Goal: Task Accomplishment & Management: Manage account settings

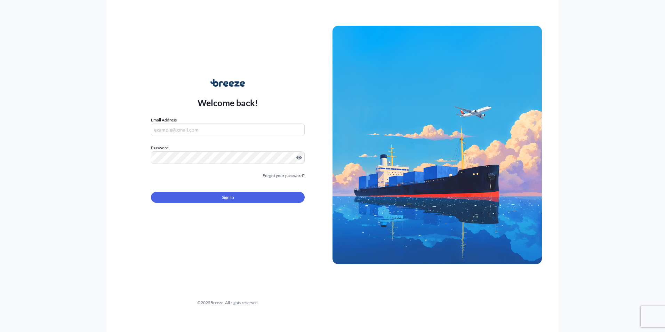
type input "[PERSON_NAME][EMAIL_ADDRESS][PERSON_NAME][DOMAIN_NAME]"
click at [263, 190] on div "Sign In" at bounding box center [228, 194] width 154 height 15
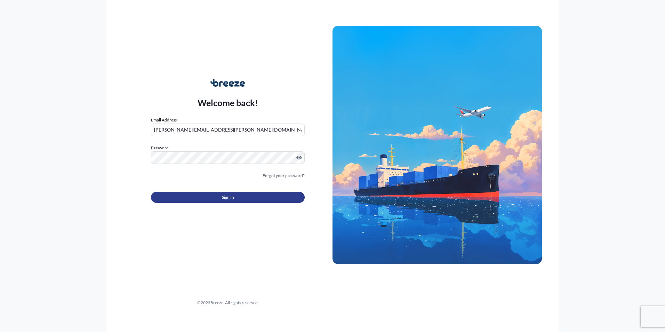
click at [259, 195] on button "Sign In" at bounding box center [228, 197] width 154 height 11
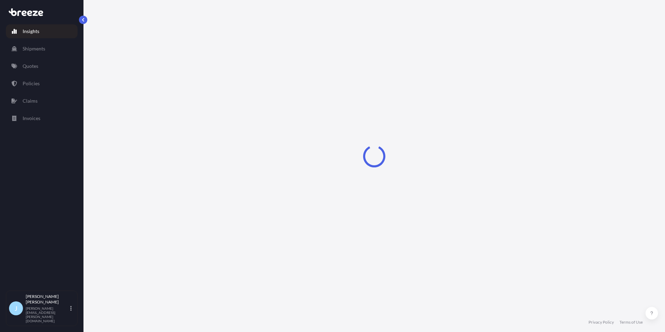
select select "2025"
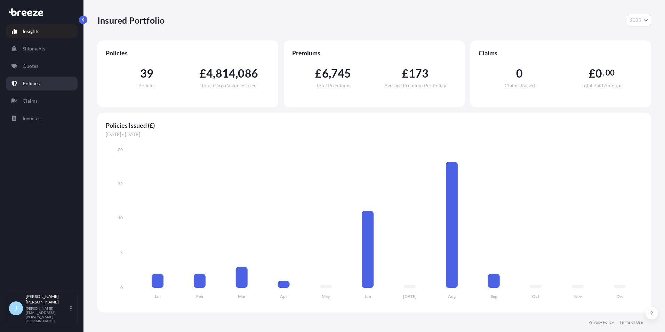
click at [34, 83] on p "Policies" at bounding box center [31, 83] width 17 height 7
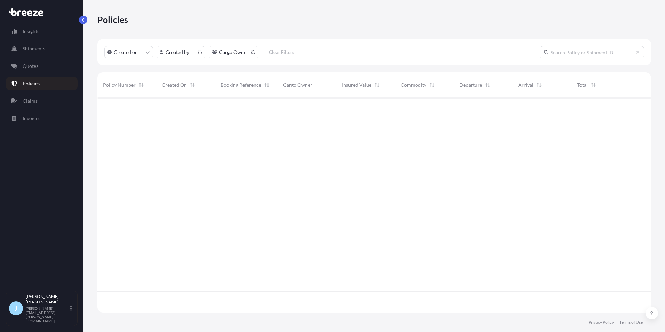
scroll to position [213, 548]
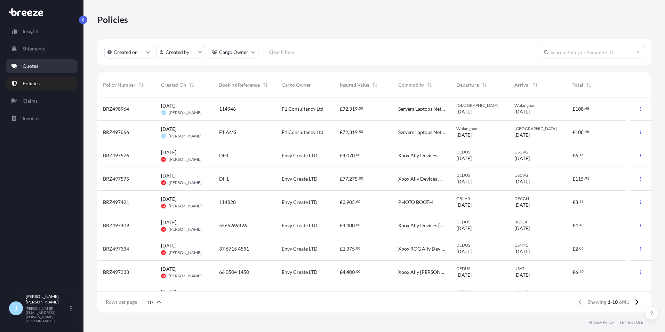
click at [57, 69] on link "Quotes" at bounding box center [42, 66] width 72 height 14
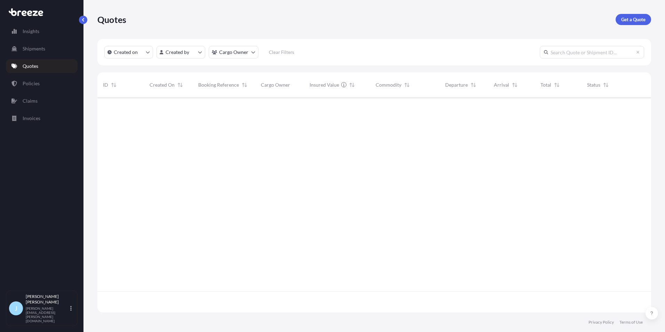
scroll to position [213, 548]
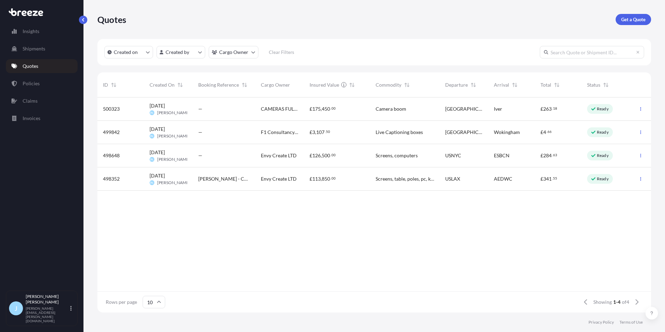
click at [284, 113] on div "CAMERAS FULL TILT LIMITED" at bounding box center [279, 108] width 49 height 23
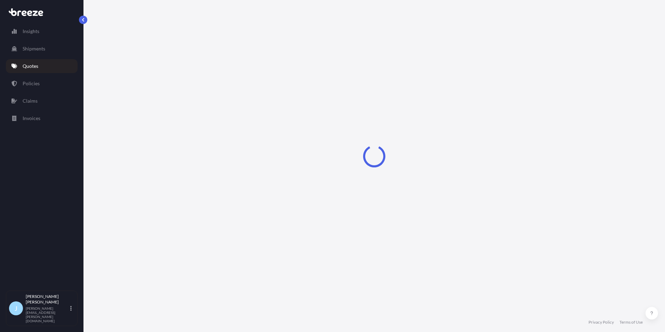
select select "Road"
select select "1"
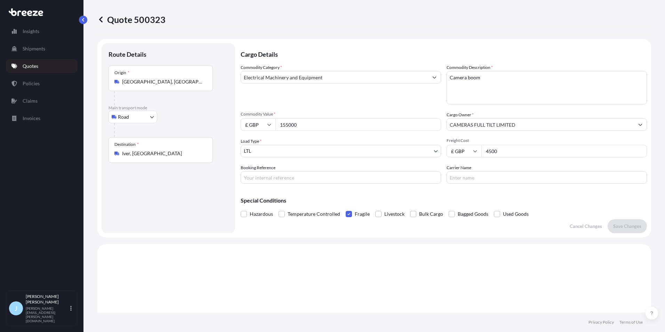
click at [313, 123] on input "155000" at bounding box center [358, 124] width 166 height 13
click at [265, 154] on body "Insights Shipments Quotes Policies Claims Invoices J [PERSON_NAME] [PERSON_NAME…" at bounding box center [332, 166] width 665 height 332
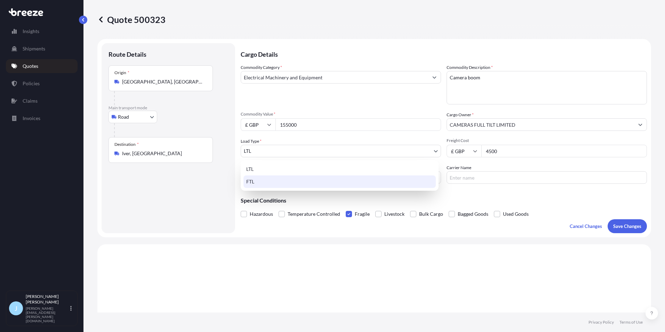
click at [265, 180] on div "FTL" at bounding box center [339, 181] width 192 height 13
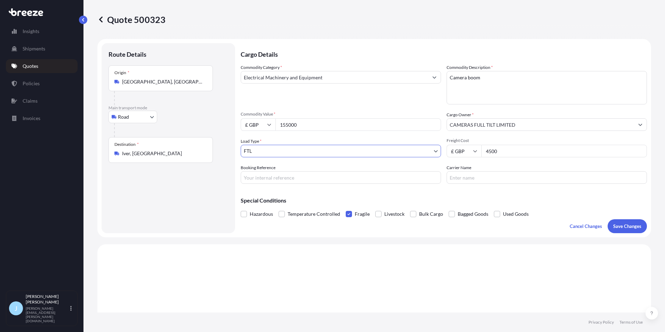
click at [304, 126] on input "155000" at bounding box center [358, 124] width 166 height 13
type input "326467.31"
click at [614, 225] on p "Save Changes" at bounding box center [627, 226] width 28 height 7
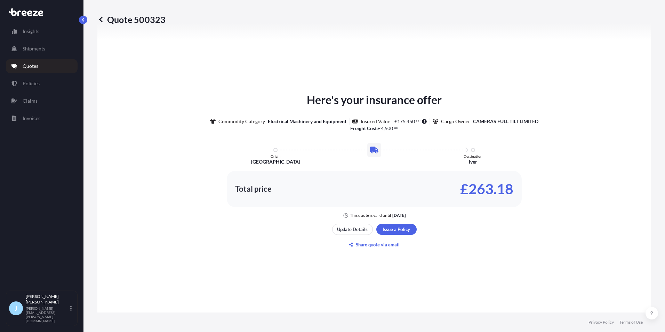
select select "Road"
select select "2"
